Goal: Entertainment & Leisure: Consume media (video, audio)

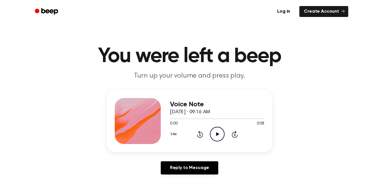
click at [218, 131] on icon "Play Audio" at bounding box center [217, 134] width 15 height 15
click at [171, 120] on div at bounding box center [217, 118] width 94 height 5
click at [212, 138] on icon "Pause Audio" at bounding box center [217, 134] width 15 height 15
click at [220, 136] on icon "Play Audio" at bounding box center [217, 134] width 15 height 15
click at [213, 135] on icon "Play Audio" at bounding box center [217, 134] width 15 height 15
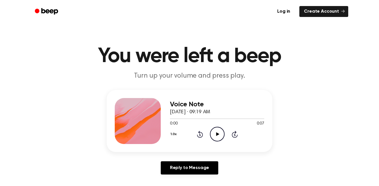
click at [219, 137] on icon "Play Audio" at bounding box center [217, 134] width 15 height 15
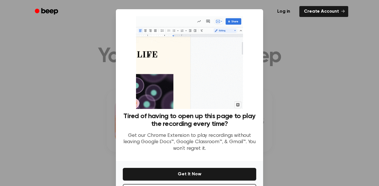
scroll to position [23, 0]
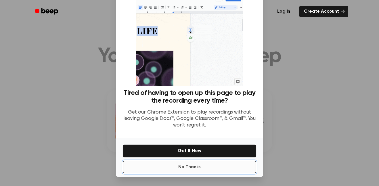
click at [189, 168] on button "No Thanks" at bounding box center [189, 167] width 133 height 13
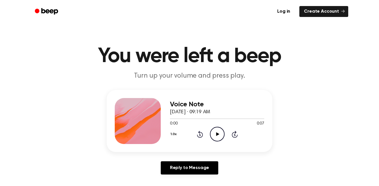
click at [219, 136] on icon "Play Audio" at bounding box center [217, 134] width 15 height 15
click at [234, 136] on icon "Skip 5 seconds" at bounding box center [234, 134] width 6 height 7
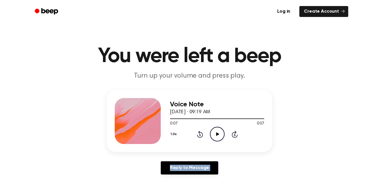
click at [234, 136] on icon "Skip 5 seconds" at bounding box center [234, 134] width 6 height 7
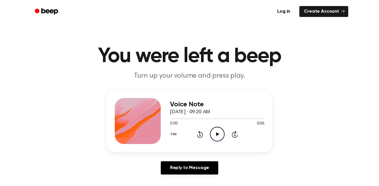
click at [219, 132] on icon "Play Audio" at bounding box center [217, 134] width 15 height 15
click at [215, 131] on icon "Play Audio" at bounding box center [217, 134] width 15 height 15
click at [217, 127] on circle at bounding box center [217, 134] width 14 height 14
click at [218, 127] on circle at bounding box center [217, 134] width 14 height 14
click at [215, 134] on icon "Play Audio" at bounding box center [217, 134] width 15 height 15
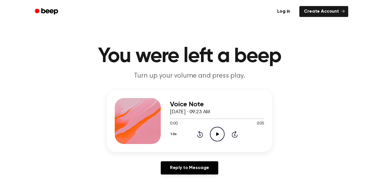
click at [223, 134] on icon "Play Audio" at bounding box center [217, 134] width 15 height 15
click at [211, 136] on icon "Play Audio" at bounding box center [217, 134] width 15 height 15
